Goal: Transaction & Acquisition: Purchase product/service

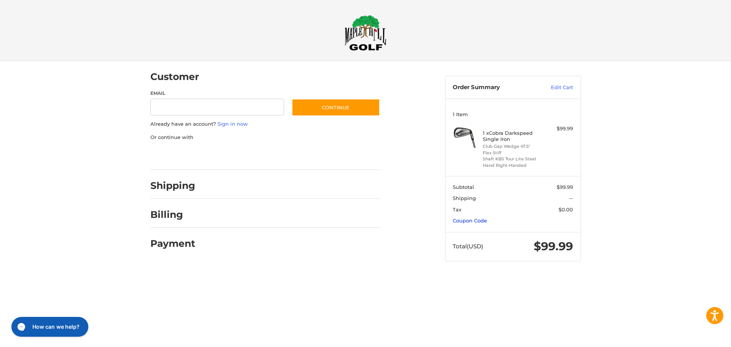
click at [475, 220] on link "Coupon Code" at bounding box center [470, 220] width 34 height 6
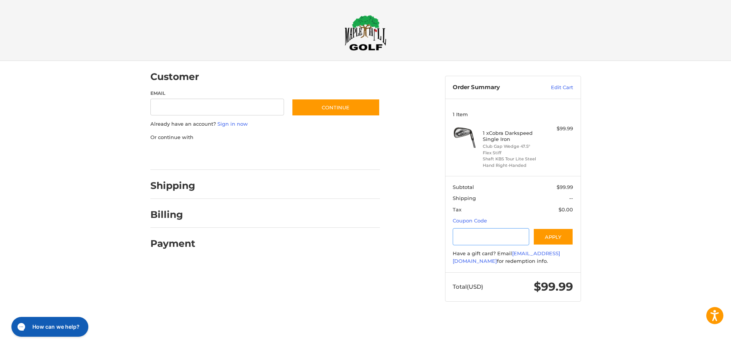
click at [475, 239] on input "Gift Certificate or Coupon Code" at bounding box center [491, 236] width 77 height 17
type input "******"
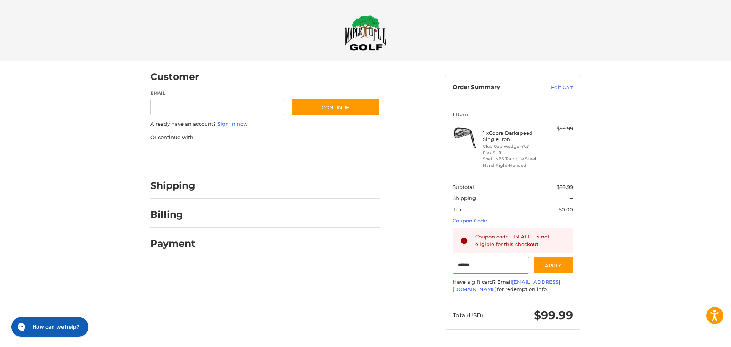
drag, startPoint x: 475, startPoint y: 271, endPoint x: 452, endPoint y: 272, distance: 22.9
click at [452, 272] on section "Subtotal $99.99 Shipping -- Tax $0.00 Coupon Code Gift Certificate or Coupon Co…" at bounding box center [513, 238] width 135 height 125
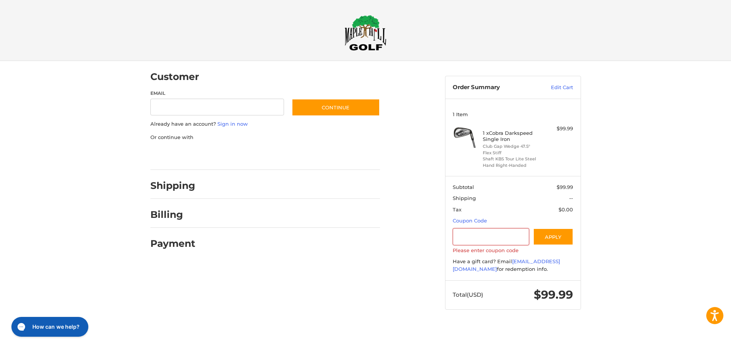
click at [343, 279] on div "Customer Guest Customer Email Subscribe to our newsletter. Continue Already hav…" at bounding box center [365, 192] width 457 height 263
click at [624, 263] on div "Customer Guest Customer Email Subscribe to our newsletter. Continue Already hav…" at bounding box center [365, 192] width 731 height 263
